Goal: Information Seeking & Learning: Learn about a topic

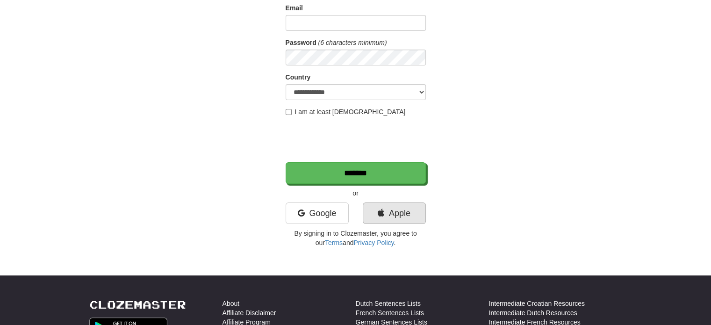
scroll to position [124, 0]
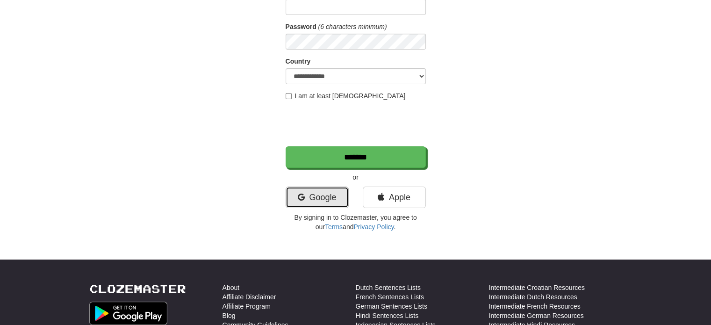
click at [295, 199] on link "Google" at bounding box center [317, 198] width 63 height 22
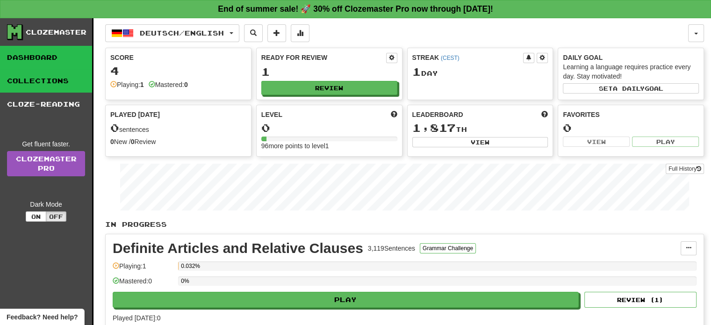
click at [37, 77] on link "Collections" at bounding box center [46, 80] width 92 height 23
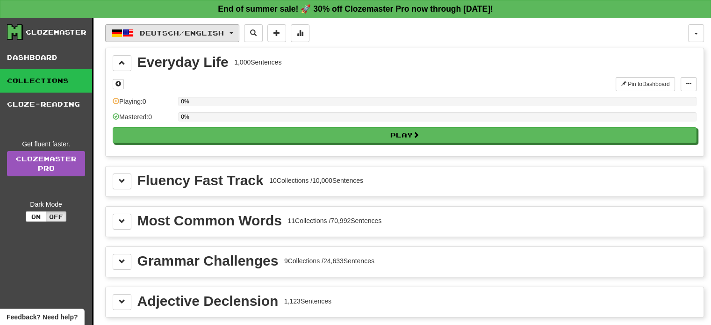
click at [138, 35] on button "Deutsch / English" at bounding box center [172, 33] width 134 height 18
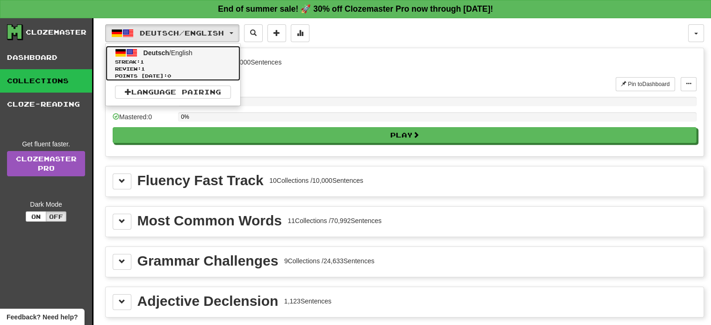
click at [127, 52] on span at bounding box center [131, 52] width 11 height 11
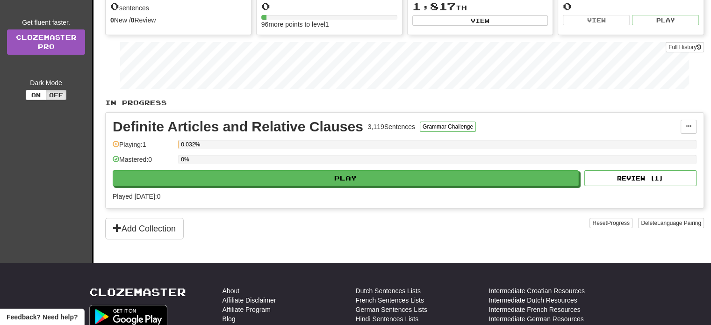
scroll to position [124, 0]
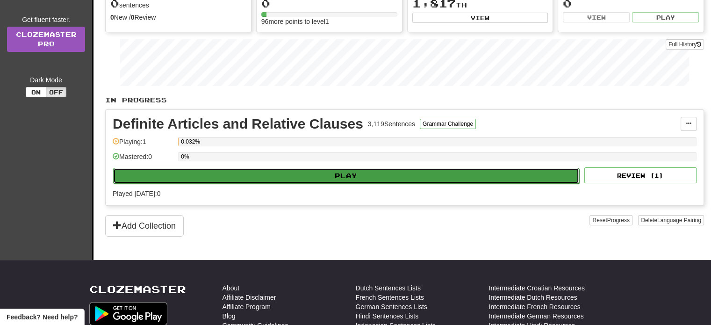
click at [251, 173] on button "Play" at bounding box center [346, 176] width 466 height 16
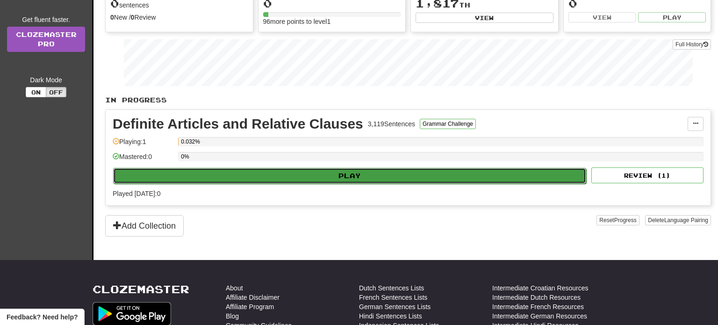
select select "**"
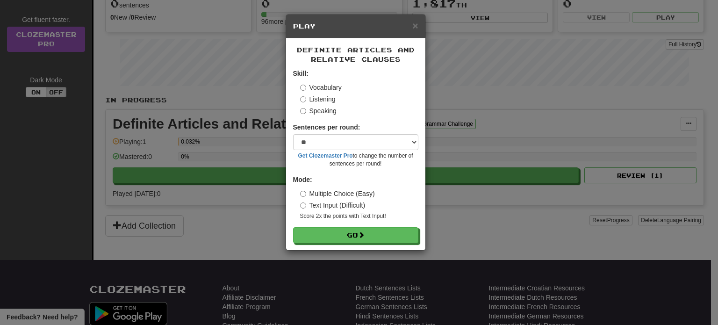
click at [420, 22] on div "× Play" at bounding box center [355, 26] width 139 height 24
click at [413, 24] on span "×" at bounding box center [415, 25] width 6 height 11
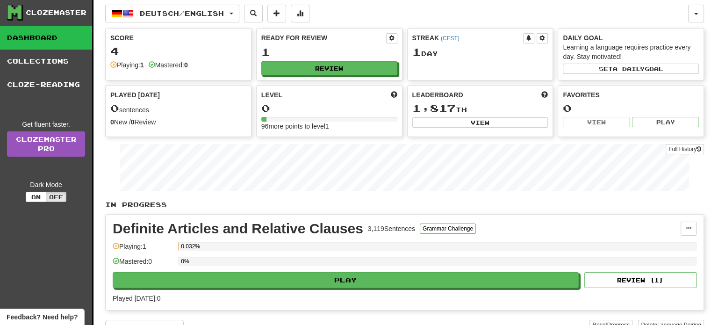
scroll to position [0, 0]
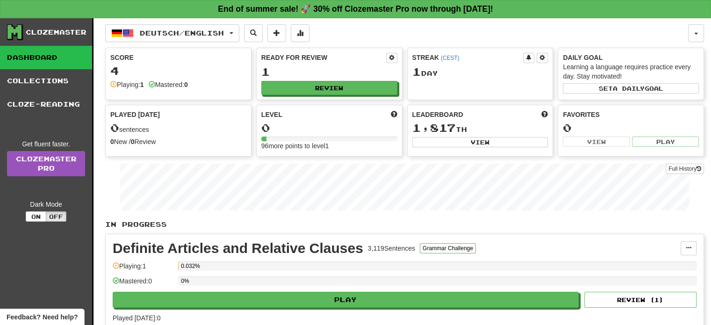
click at [47, 55] on link "Dashboard" at bounding box center [46, 57] width 92 height 23
click at [44, 104] on link "Cloze-Reading" at bounding box center [46, 104] width 92 height 23
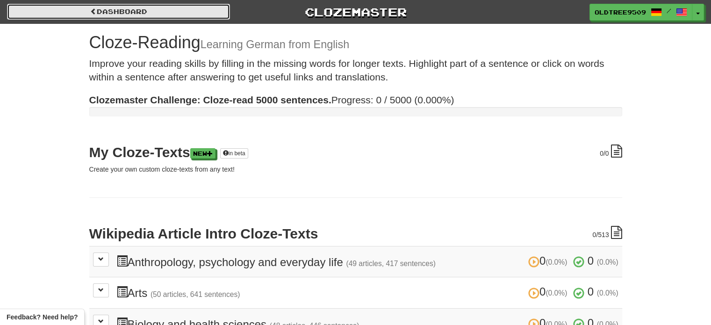
click at [106, 10] on link "Dashboard" at bounding box center [118, 12] width 223 height 16
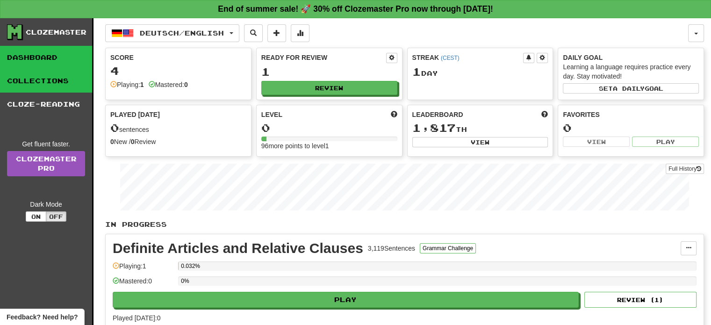
click at [56, 81] on link "Collections" at bounding box center [46, 80] width 92 height 23
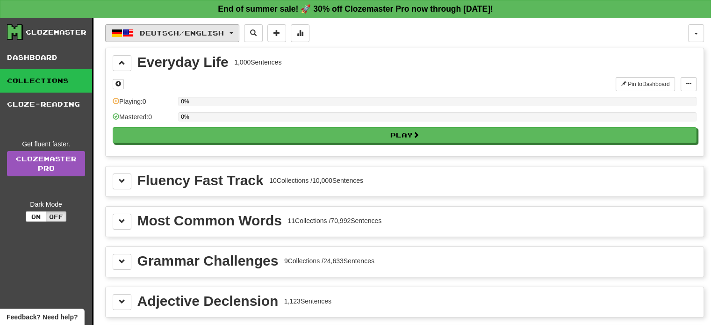
click at [233, 33] on span "button" at bounding box center [232, 33] width 4 height 2
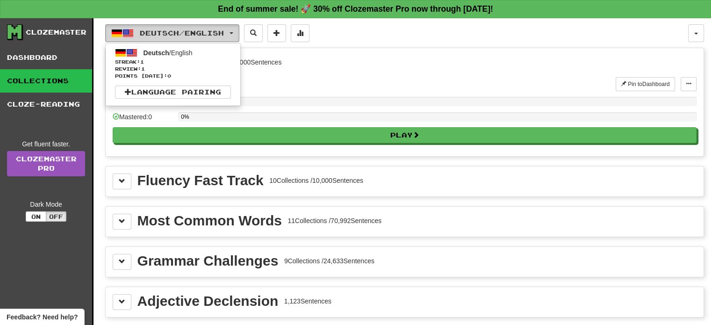
click at [233, 33] on span "button" at bounding box center [232, 33] width 4 height 2
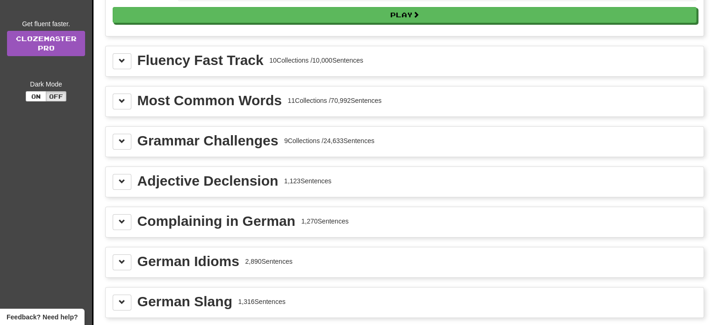
scroll to position [124, 0]
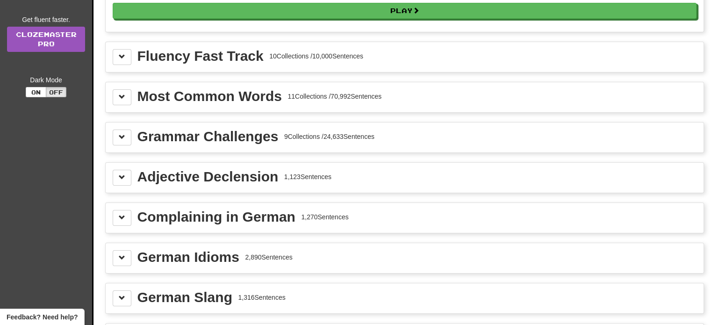
click at [228, 130] on div "Grammar Challenges" at bounding box center [207, 137] width 141 height 14
click at [227, 140] on div "Grammar Challenges" at bounding box center [207, 137] width 141 height 14
click at [127, 138] on button at bounding box center [122, 138] width 19 height 16
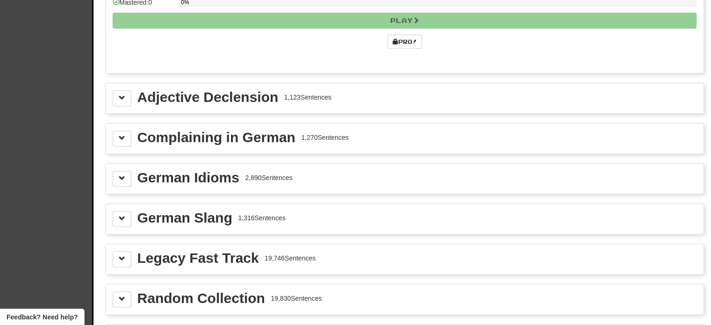
scroll to position [1246, 0]
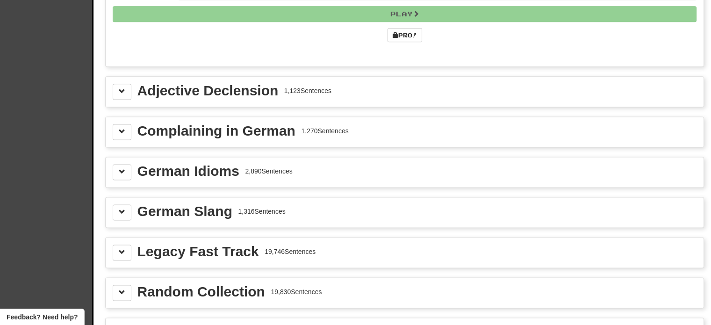
click at [228, 124] on div "Complaining in German" at bounding box center [216, 131] width 158 height 14
click at [119, 128] on span at bounding box center [122, 131] width 7 height 7
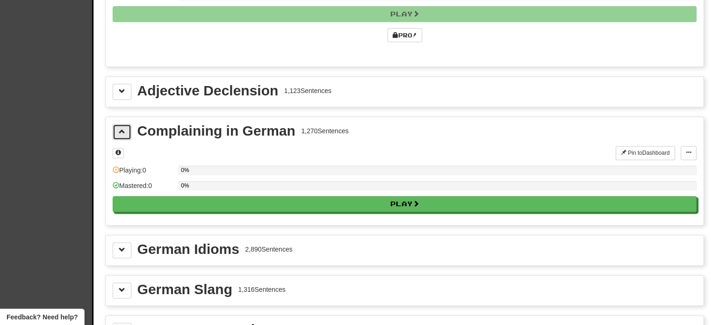
click at [119, 128] on span at bounding box center [122, 131] width 7 height 7
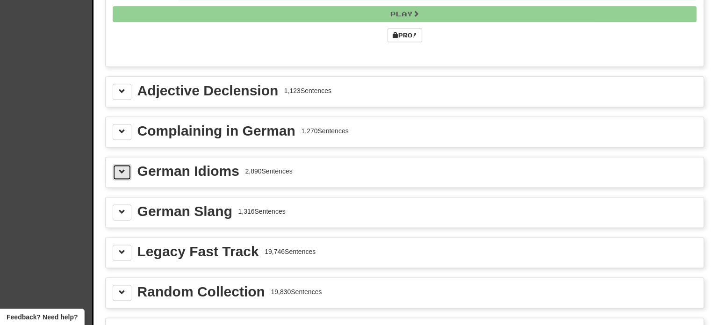
click at [123, 164] on button at bounding box center [122, 172] width 19 height 16
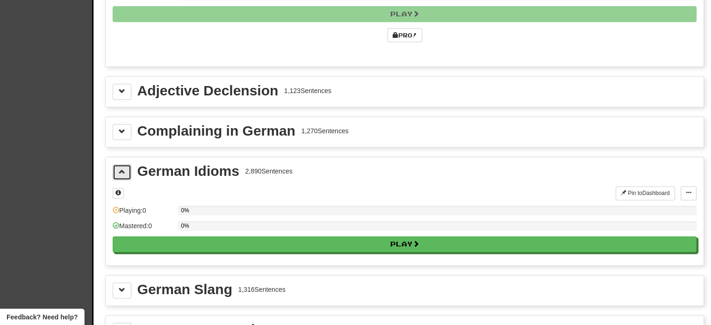
click at [123, 164] on button at bounding box center [122, 172] width 19 height 16
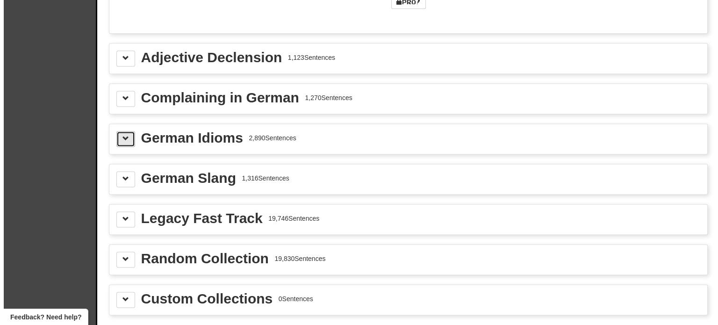
scroll to position [1371, 0]
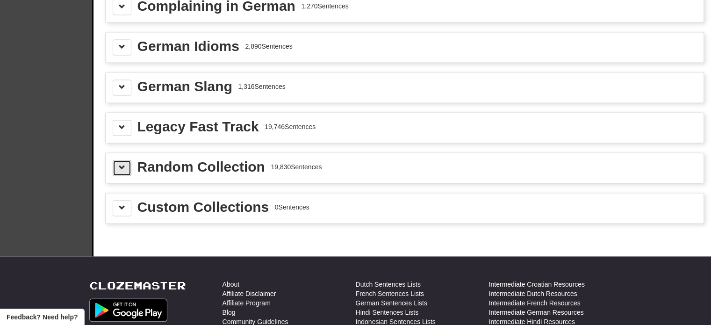
click at [116, 160] on button at bounding box center [122, 168] width 19 height 16
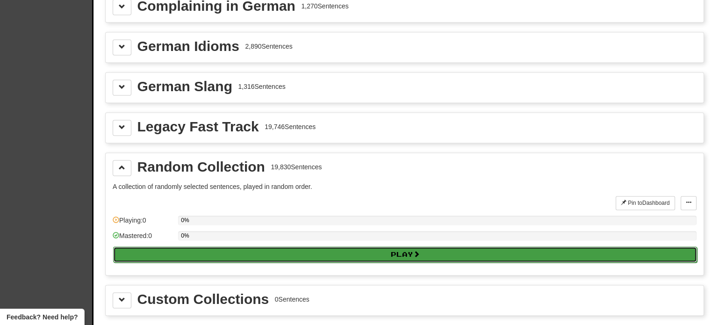
click at [187, 247] on button "Play" at bounding box center [405, 254] width 584 height 16
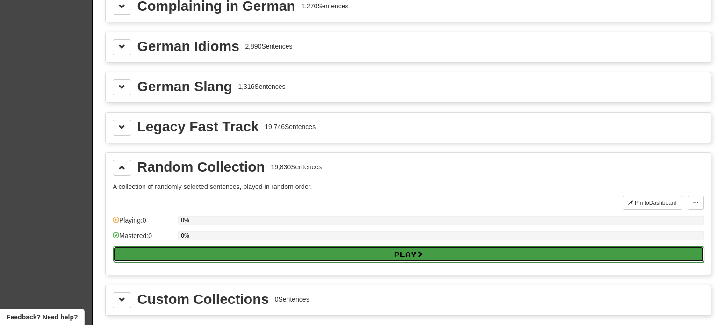
select select "**"
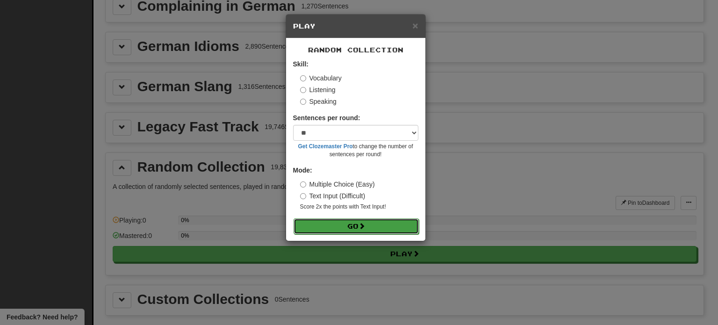
click at [361, 226] on span at bounding box center [362, 226] width 7 height 7
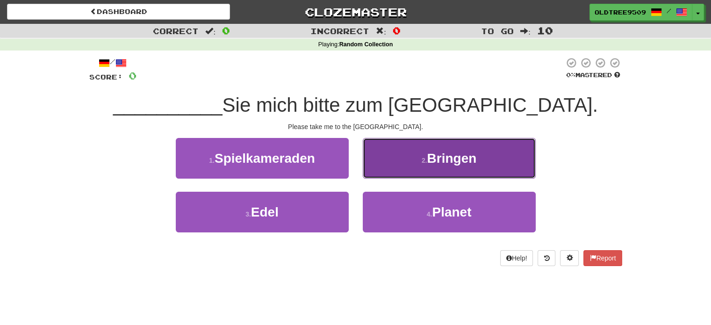
click at [442, 173] on button "2 . Bringen" at bounding box center [449, 158] width 173 height 41
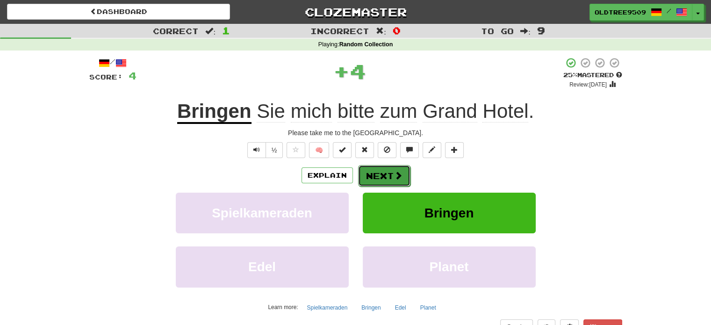
click at [397, 173] on span at bounding box center [398, 175] width 8 height 8
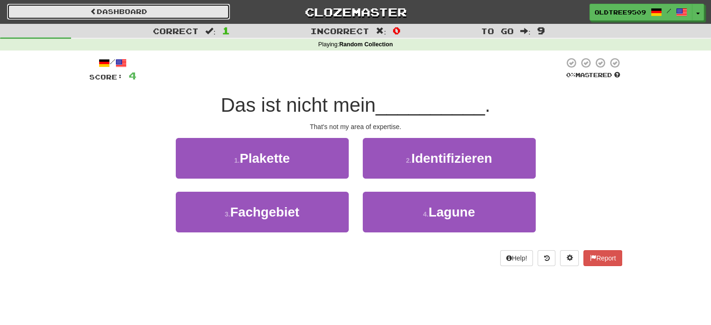
click at [91, 13] on span at bounding box center [93, 11] width 7 height 7
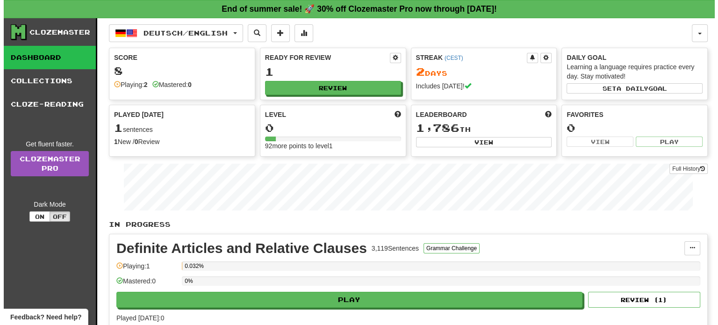
scroll to position [124, 0]
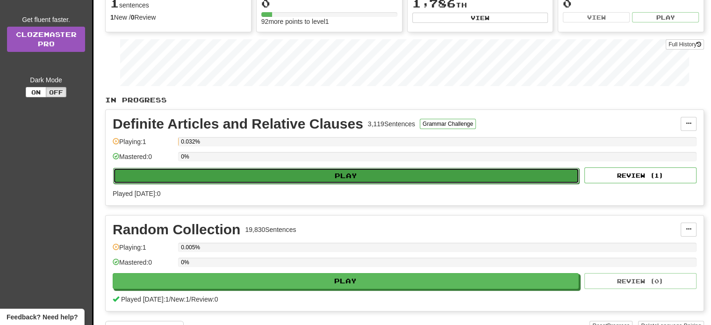
click at [298, 176] on button "Play" at bounding box center [346, 176] width 466 height 16
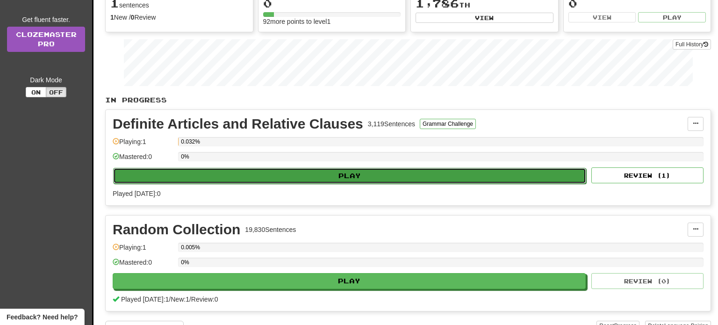
select select "**"
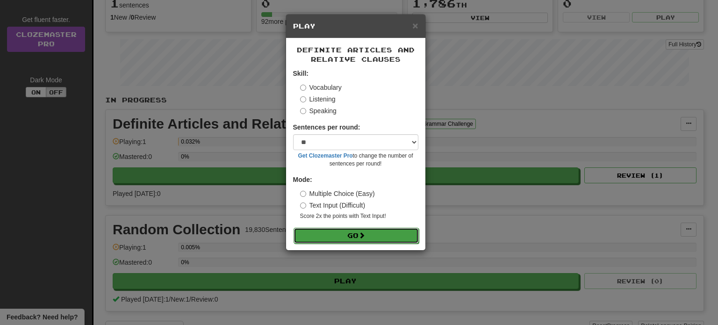
click at [332, 231] on button "Go" at bounding box center [356, 236] width 125 height 16
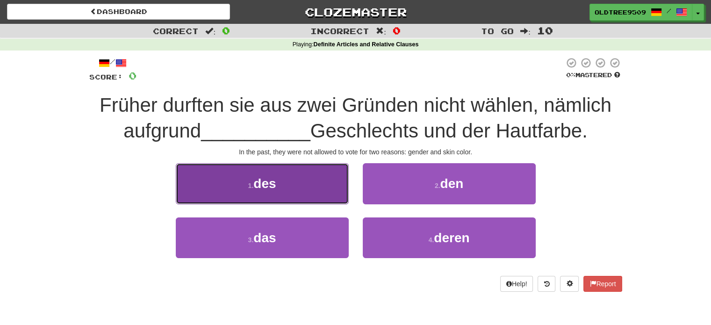
click at [236, 184] on button "1 . des" at bounding box center [262, 183] width 173 height 41
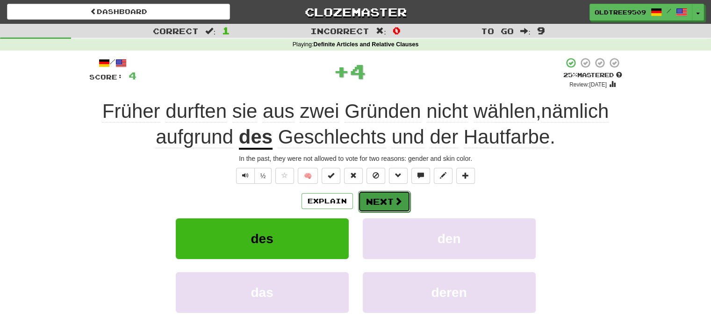
click at [383, 205] on button "Next" at bounding box center [384, 202] width 52 height 22
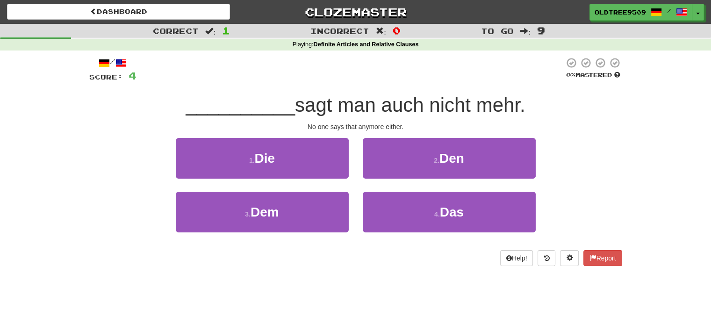
click at [281, 249] on div "/ Score: 4 0 % Mastered __________ sagt man auch nicht mehr. No one says that a…" at bounding box center [355, 161] width 533 height 209
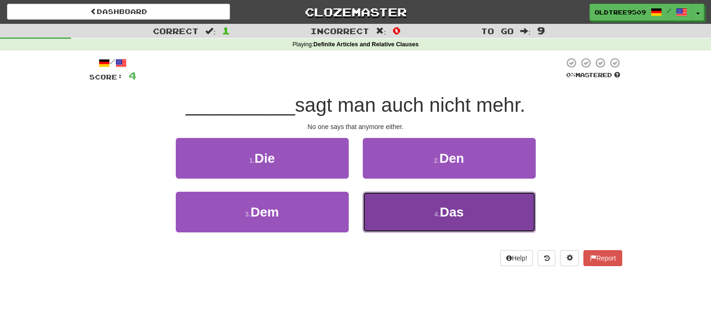
click at [454, 216] on span "Das" at bounding box center [452, 212] width 24 height 14
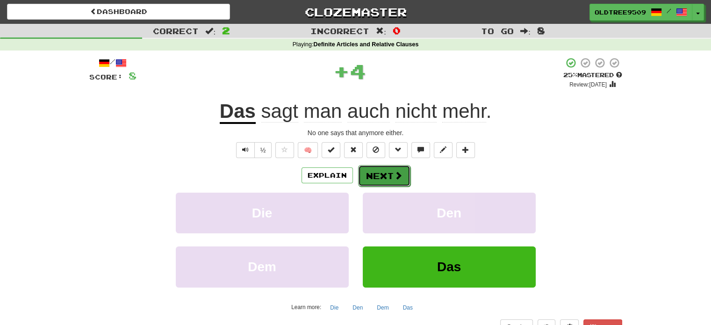
click at [390, 174] on button "Next" at bounding box center [384, 176] width 52 height 22
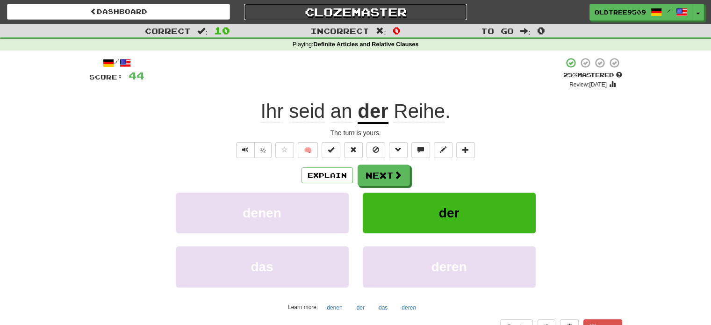
click at [337, 9] on link "Clozemaster" at bounding box center [355, 12] width 223 height 16
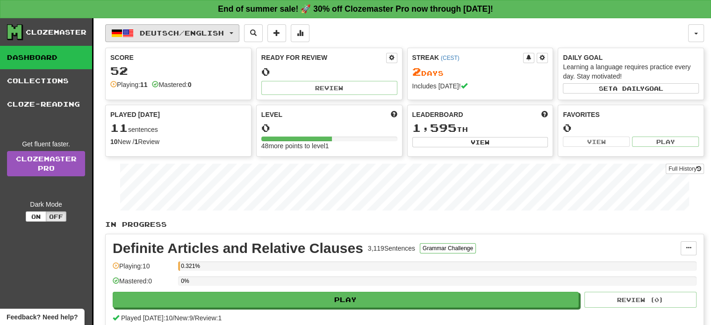
click at [180, 31] on span "Deutsch / English" at bounding box center [182, 33] width 84 height 8
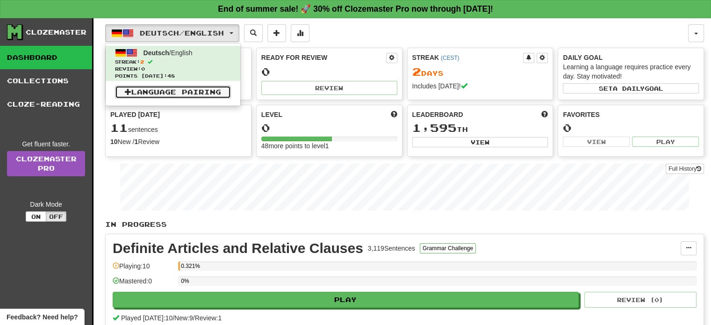
click at [168, 93] on link "Language Pairing" at bounding box center [173, 92] width 116 height 13
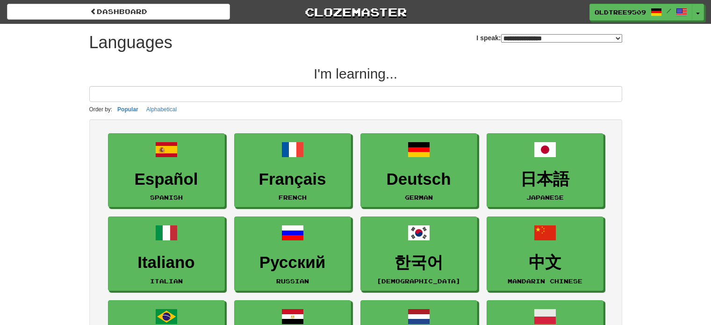
select select "*******"
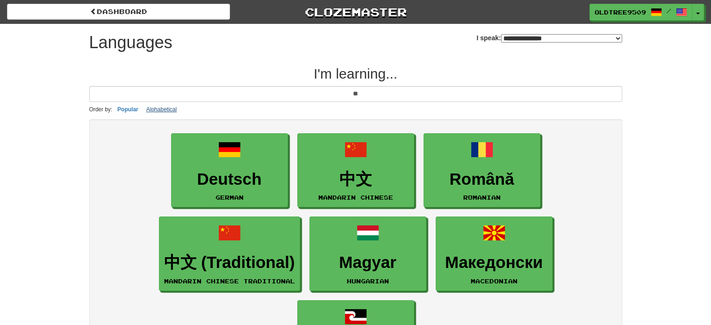
type input "*"
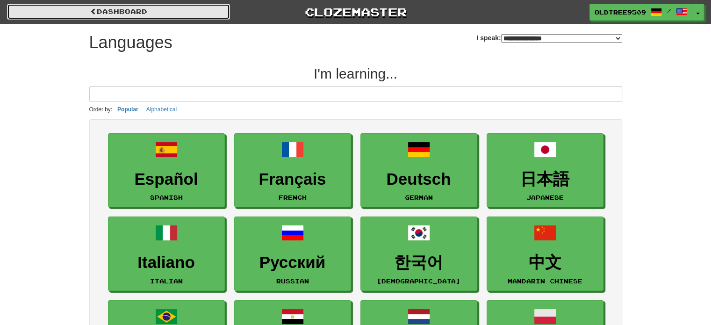
click at [146, 7] on link "dashboard" at bounding box center [118, 12] width 223 height 16
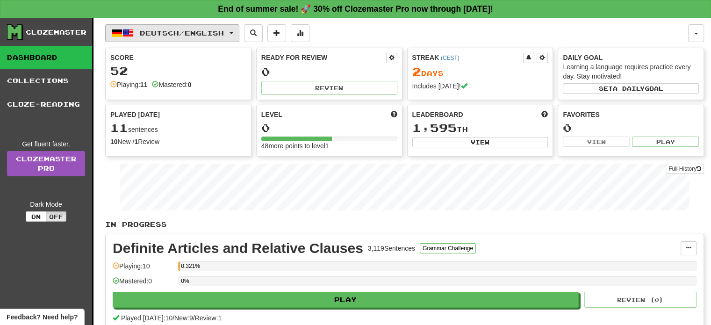
click at [158, 36] on span "Deutsch / English" at bounding box center [182, 33] width 84 height 8
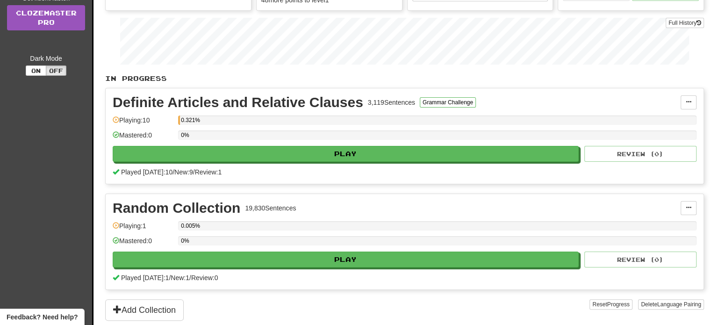
scroll to position [249, 0]
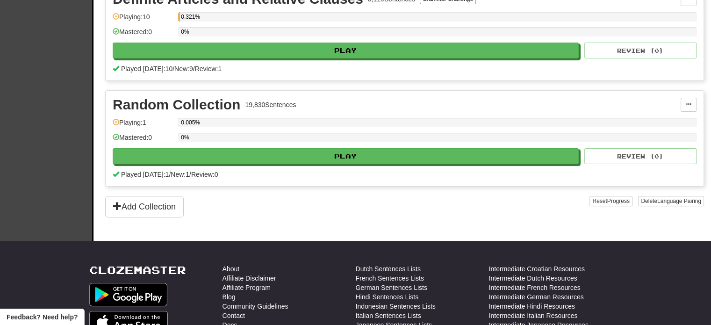
click at [262, 212] on div "Add Collection" at bounding box center [347, 207] width 484 height 22
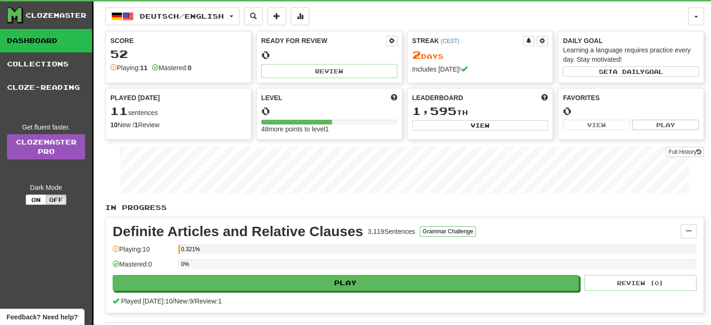
scroll to position [0, 0]
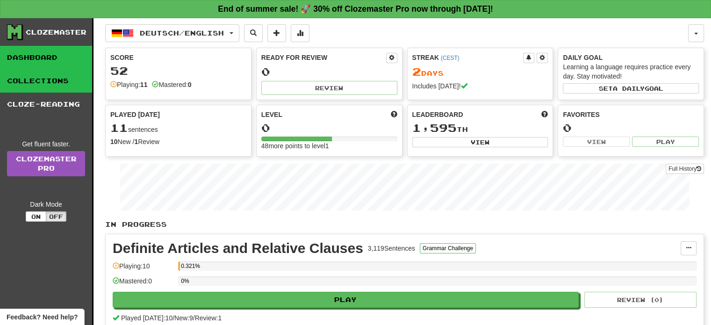
click at [50, 83] on link "Collections" at bounding box center [46, 80] width 92 height 23
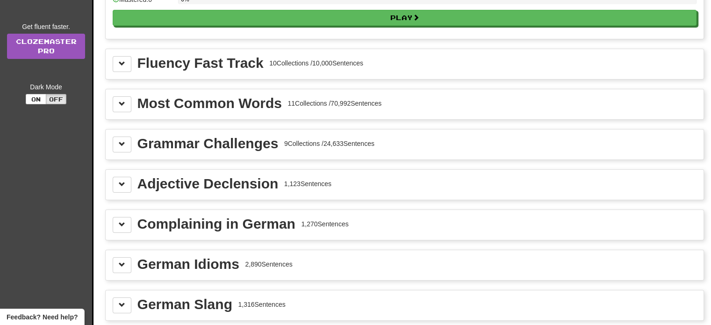
scroll to position [124, 0]
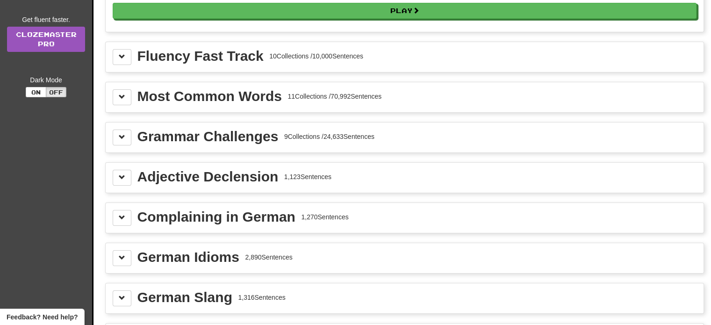
click at [209, 49] on div "Fluency Fast Track" at bounding box center [200, 56] width 126 height 14
click at [118, 57] on button at bounding box center [122, 57] width 19 height 16
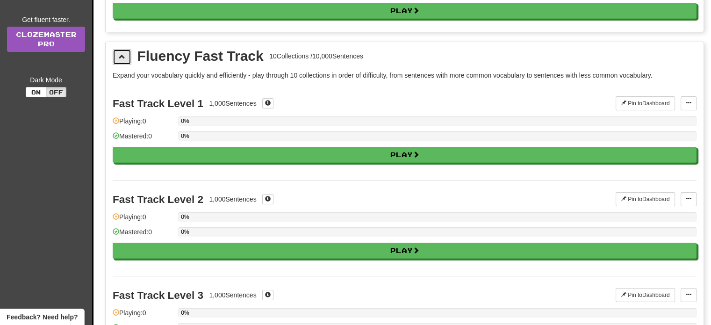
click at [118, 57] on button at bounding box center [122, 57] width 19 height 16
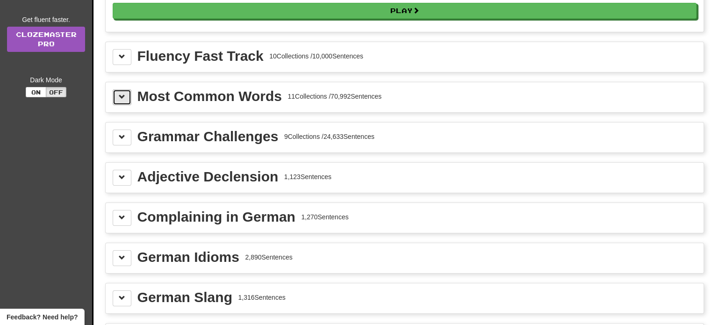
click at [119, 94] on span at bounding box center [122, 97] width 7 height 7
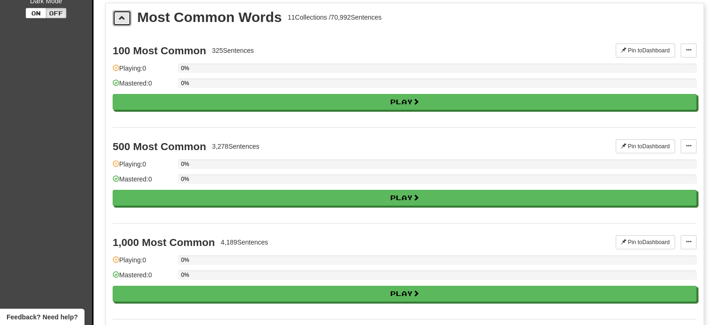
scroll to position [0, 0]
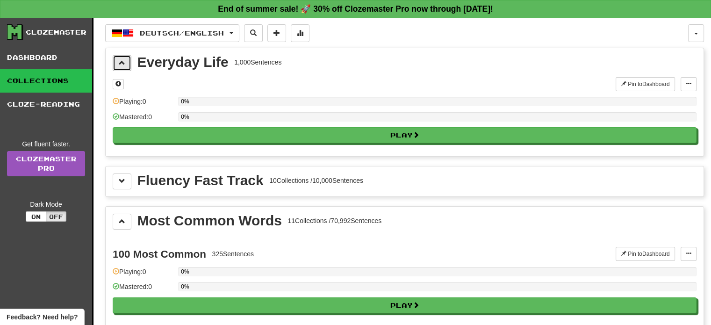
click at [127, 60] on button at bounding box center [122, 63] width 19 height 16
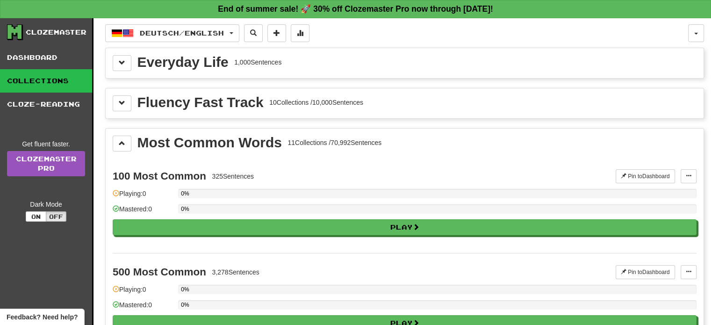
click at [60, 72] on link "Collections" at bounding box center [46, 80] width 92 height 23
click at [41, 80] on link "Collections" at bounding box center [46, 80] width 92 height 23
click at [120, 143] on span at bounding box center [122, 143] width 7 height 7
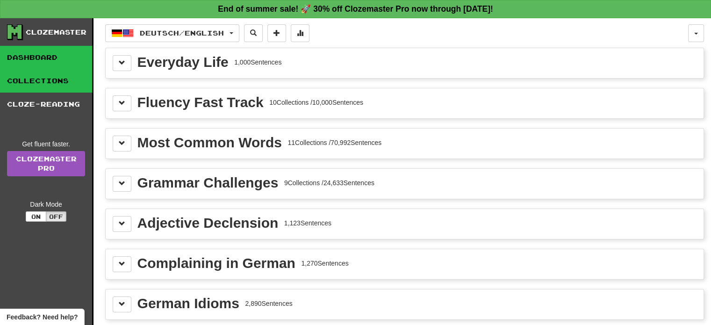
click at [49, 49] on link "Dashboard" at bounding box center [46, 57] width 92 height 23
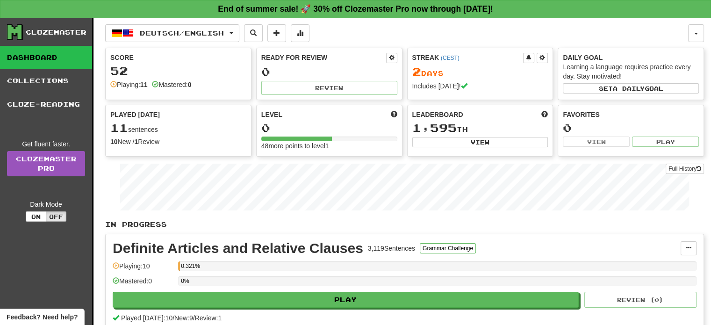
scroll to position [249, 0]
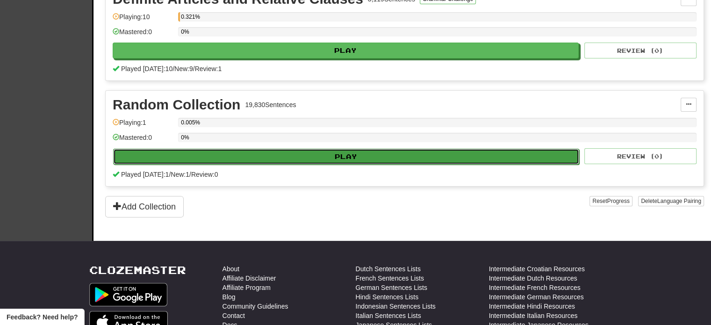
click at [240, 154] on button "Play" at bounding box center [346, 157] width 466 height 16
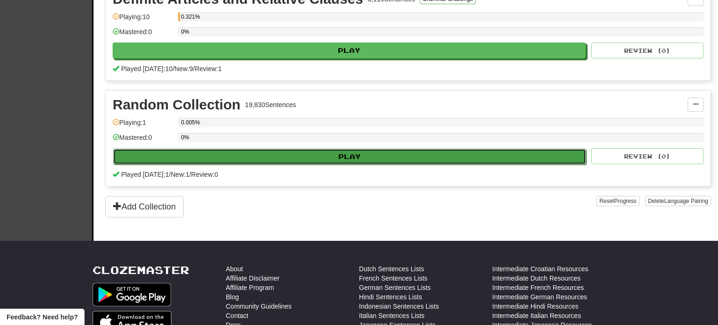
select select "**"
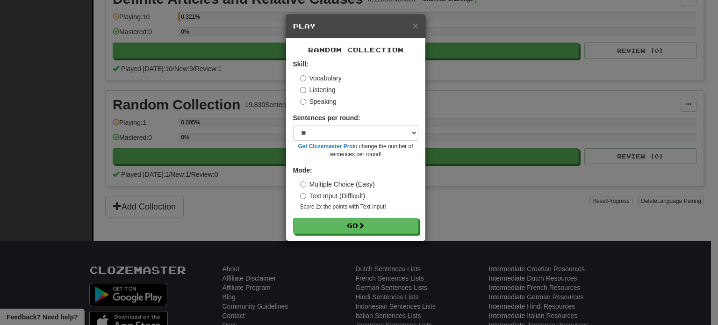
click at [412, 22] on h5 "Play" at bounding box center [355, 26] width 125 height 9
click at [417, 26] on span "×" at bounding box center [415, 25] width 6 height 11
